Goal: Information Seeking & Learning: Learn about a topic

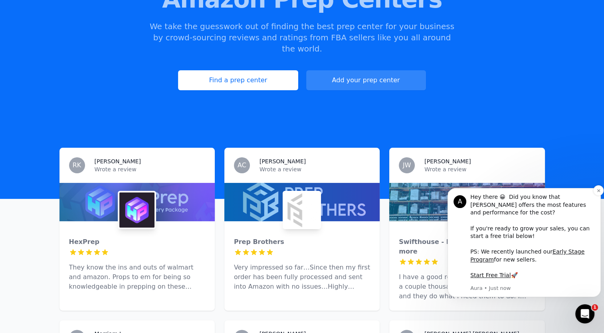
scroll to position [80, 0]
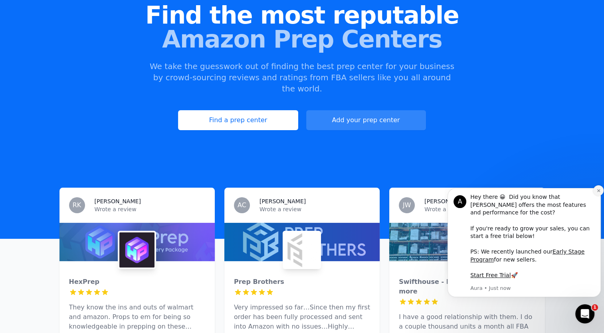
click at [598, 192] on icon "Dismiss notification" at bounding box center [598, 190] width 3 height 3
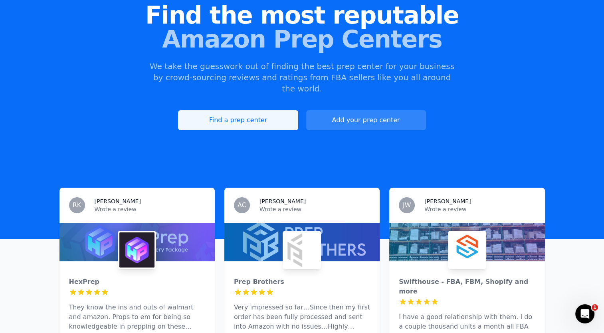
click at [238, 110] on link "Find a prep center" at bounding box center [238, 120] width 120 height 20
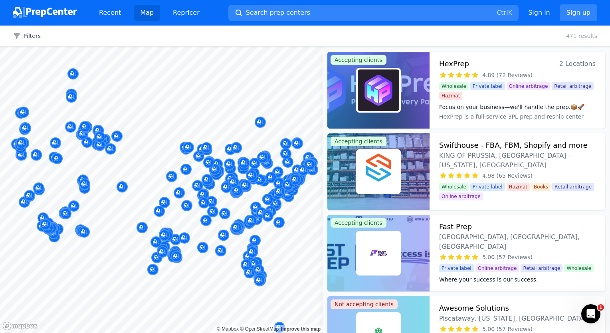
click at [129, 147] on div "ZK Shipping Bridgeton, MO, US No reviews" at bounding box center [203, 158] width 153 height 62
click at [128, 143] on div "ZK Shipping Bridgeton, MO, US No reviews" at bounding box center [203, 158] width 153 height 62
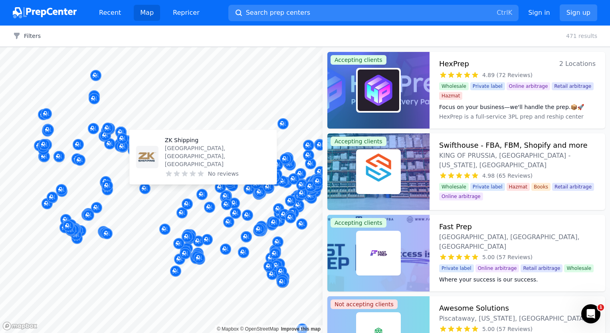
click at [146, 147] on body "Recent Map Repricer Search prep centers Ctrl K Open main menu Sign in Sign up F…" at bounding box center [305, 166] width 610 height 333
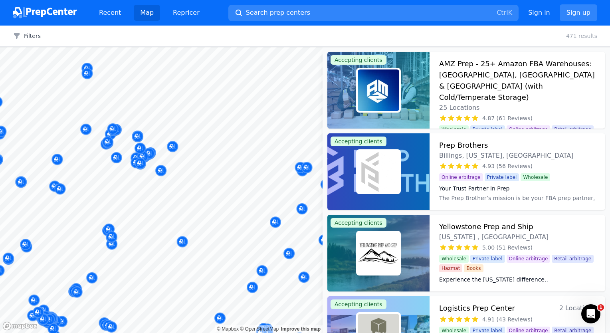
drag, startPoint x: 137, startPoint y: 161, endPoint x: 141, endPoint y: 170, distance: 9.3
click at [141, 170] on body "Recent Map Repricer Search prep centers Ctrl K Open main menu Sign in Sign up F…" at bounding box center [305, 166] width 610 height 333
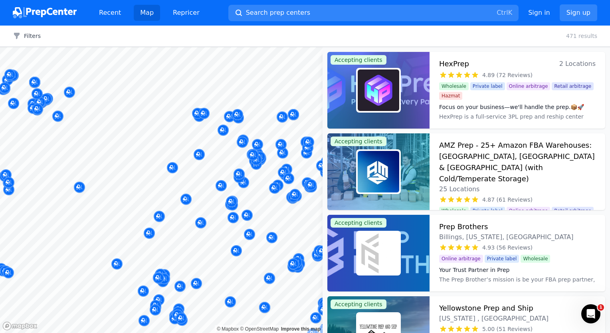
drag, startPoint x: 289, startPoint y: 224, endPoint x: 218, endPoint y: 184, distance: 80.9
click at [218, 184] on body "Recent Map Repricer Search prep centers Ctrl K Open main menu Sign in Sign up F…" at bounding box center [305, 166] width 610 height 333
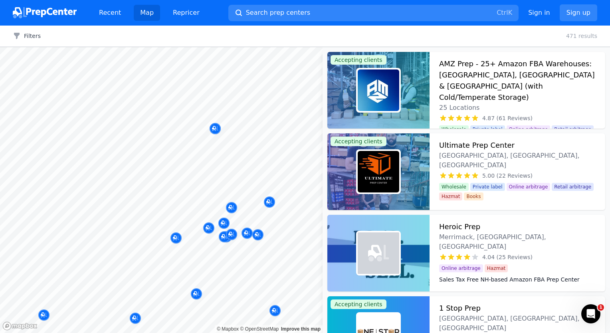
click at [244, 161] on body "Recent Map Repricer Search prep centers Ctrl K Open main menu Sign in Sign up F…" at bounding box center [305, 166] width 610 height 333
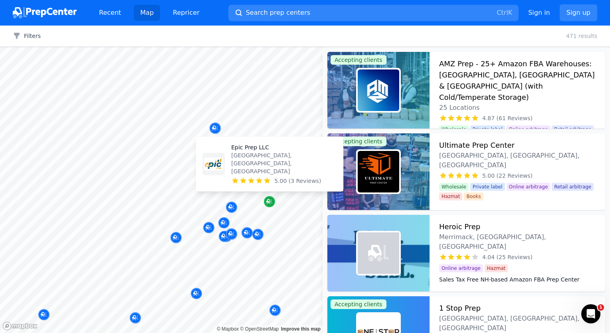
click at [270, 202] on icon "Map marker" at bounding box center [269, 202] width 6 height 8
click at [269, 202] on icon "Map marker" at bounding box center [269, 202] width 6 height 8
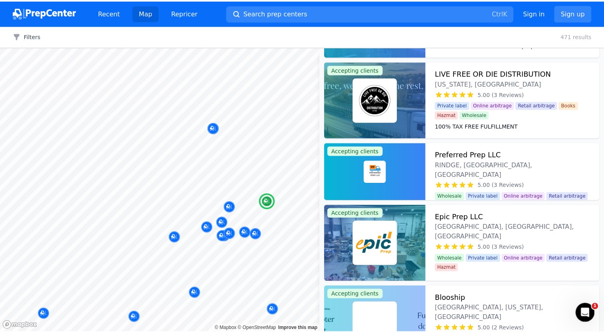
scroll to position [399, 0]
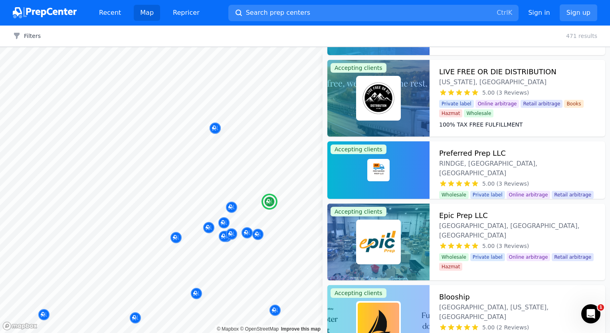
click at [382, 226] on img at bounding box center [379, 242] width 42 height 42
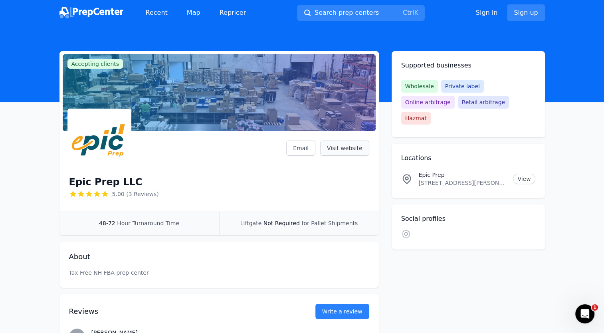
click at [352, 152] on link "Visit website" at bounding box center [344, 148] width 49 height 15
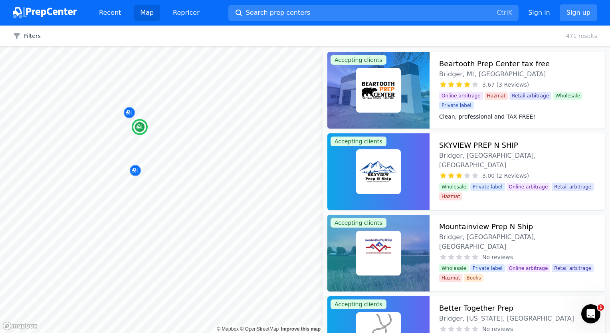
click at [384, 93] on img at bounding box center [379, 90] width 42 height 42
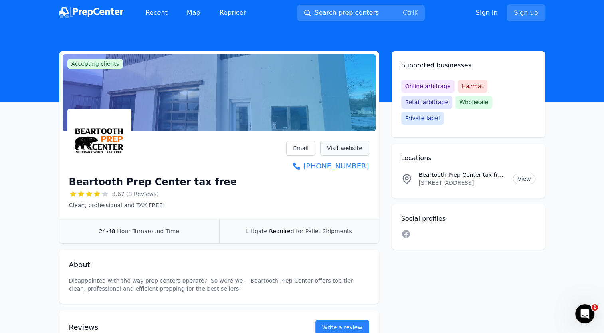
click at [348, 147] on link "Visit website" at bounding box center [344, 148] width 49 height 15
click at [344, 150] on link "Visit website" at bounding box center [344, 148] width 49 height 15
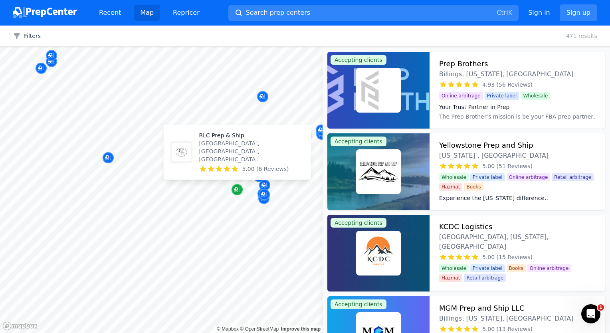
click at [237, 189] on icon "Map marker" at bounding box center [236, 189] width 4 height 4
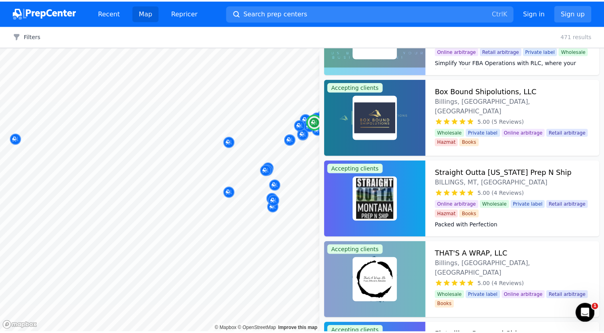
scroll to position [398, 0]
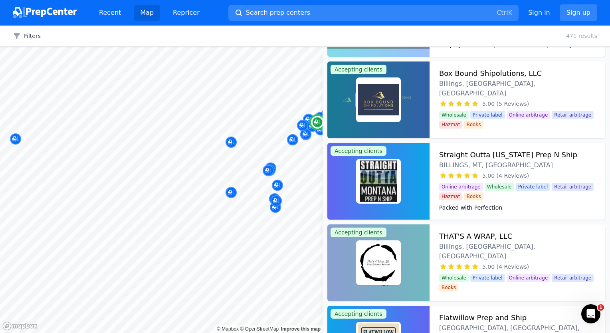
click at [368, 178] on img at bounding box center [379, 181] width 42 height 42
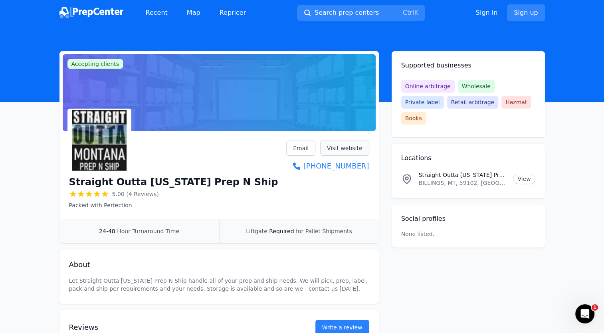
click at [344, 149] on link "Visit website" at bounding box center [344, 148] width 49 height 15
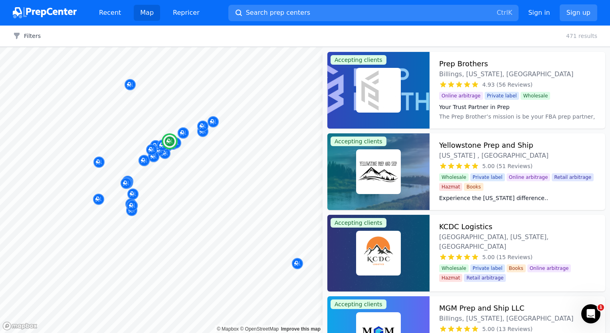
click at [379, 170] on img at bounding box center [379, 172] width 42 height 42
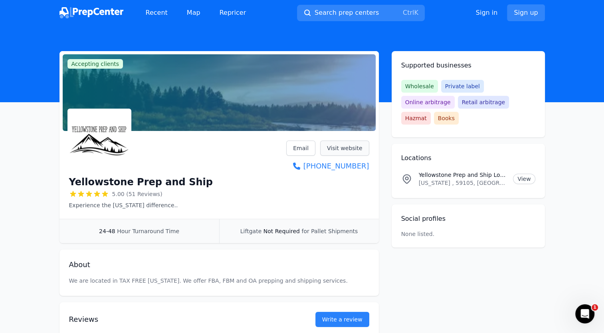
click at [344, 147] on link "Visit website" at bounding box center [344, 148] width 49 height 15
